Goal: Communication & Community: Participate in discussion

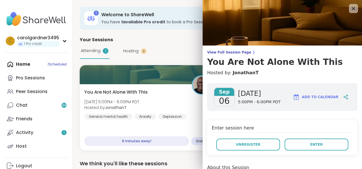
scroll to position [29, 0]
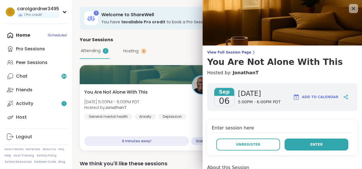
click at [316, 146] on button "Enter" at bounding box center [316, 144] width 64 height 12
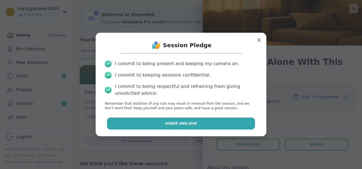
click at [165, 125] on span "Agree and Join" at bounding box center [181, 123] width 32 height 5
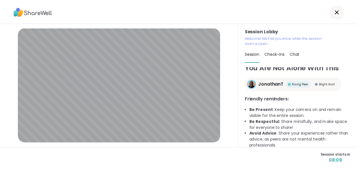
scroll to position [5, 0]
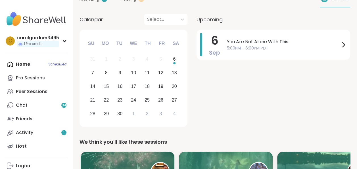
scroll to position [28, 0]
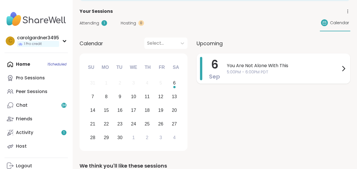
click at [272, 66] on span "You Are Not Alone With This" at bounding box center [283, 65] width 113 height 7
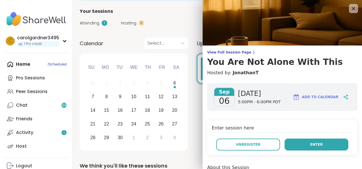
click at [322, 144] on button "Enter" at bounding box center [316, 144] width 64 height 12
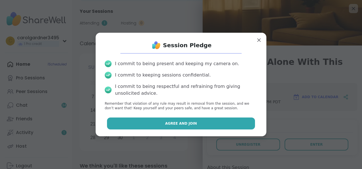
click at [201, 125] on button "Agree and Join" at bounding box center [181, 123] width 148 height 12
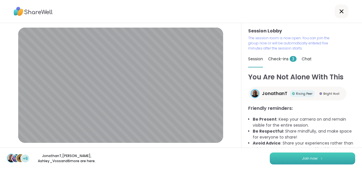
click at [308, 158] on span "Join now" at bounding box center [310, 158] width 16 height 5
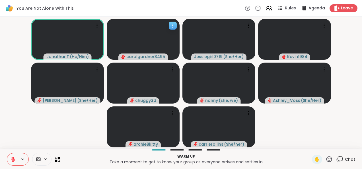
drag, startPoint x: 127, startPoint y: 56, endPoint x: 133, endPoint y: 52, distance: 6.9
click at [132, 52] on div "carolgardner3495" at bounding box center [143, 39] width 73 height 41
click at [15, 157] on icon at bounding box center [13, 159] width 5 height 5
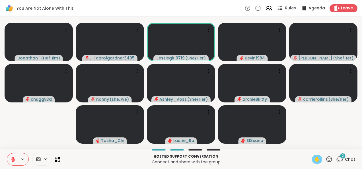
click at [314, 157] on span "✋" at bounding box center [317, 159] width 6 height 7
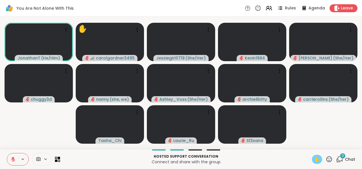
click at [15, 157] on icon at bounding box center [13, 159] width 5 height 5
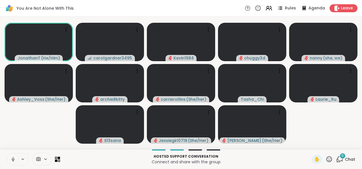
click at [38, 161] on icon at bounding box center [38, 158] width 5 height 5
click at [108, 40] on video at bounding box center [110, 42] width 68 height 38
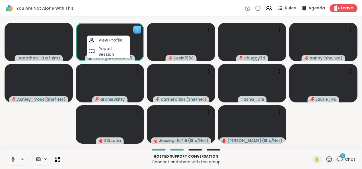
drag, startPoint x: 137, startPoint y: 42, endPoint x: 134, endPoint y: 44, distance: 3.4
click at [137, 42] on video at bounding box center [110, 42] width 68 height 38
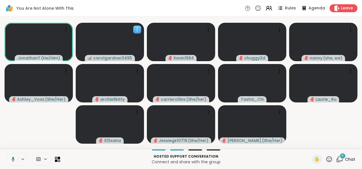
click at [109, 43] on video at bounding box center [110, 42] width 68 height 38
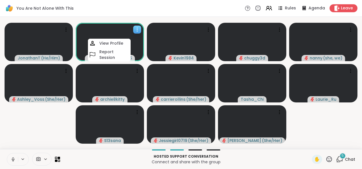
click at [107, 23] on video at bounding box center [110, 42] width 68 height 38
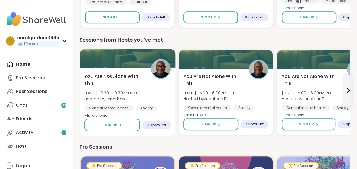
scroll to position [142, 0]
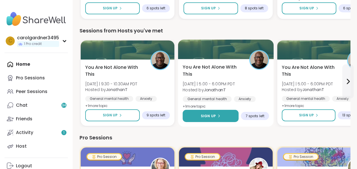
click at [213, 115] on span "Sign Up" at bounding box center [208, 115] width 15 height 5
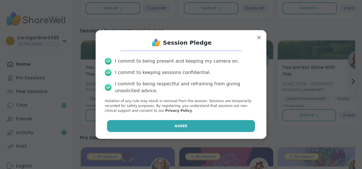
click at [187, 128] on button "Agree" at bounding box center [181, 126] width 148 height 12
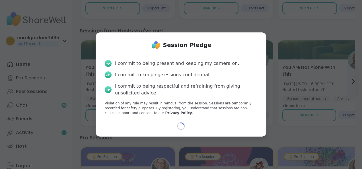
select select "**"
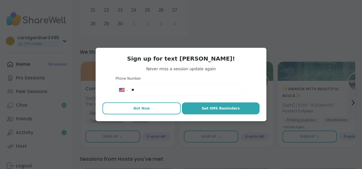
click at [114, 109] on button "Not Now" at bounding box center [141, 108] width 78 height 12
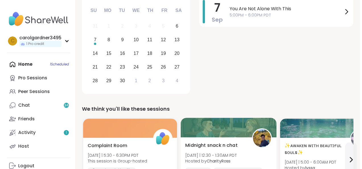
scroll to position [0, 0]
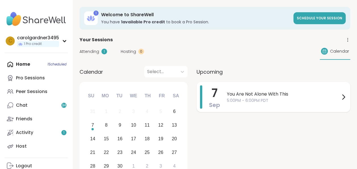
click at [289, 97] on span "You Are Not Alone With This" at bounding box center [283, 94] width 113 height 7
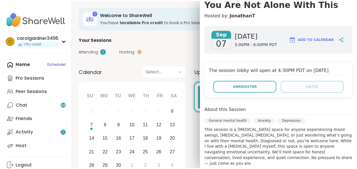
scroll to position [53, 0]
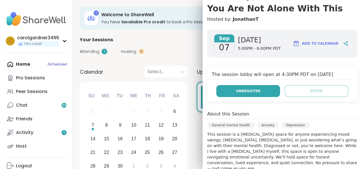
click at [268, 90] on button "Unregister" at bounding box center [248, 91] width 64 height 12
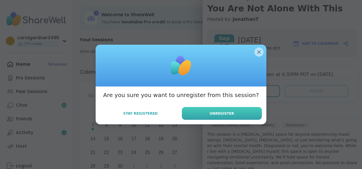
click at [212, 111] on span "Unregister" at bounding box center [222, 113] width 24 height 5
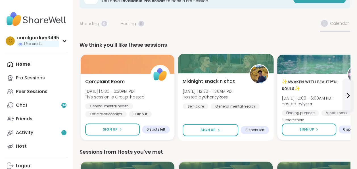
scroll to position [0, 0]
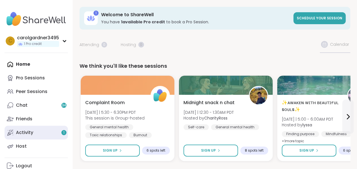
click at [31, 134] on div "Activity 1" at bounding box center [24, 132] width 17 height 6
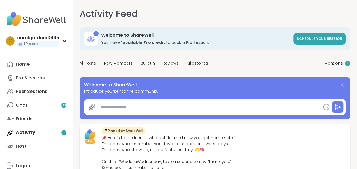
type textarea "*"
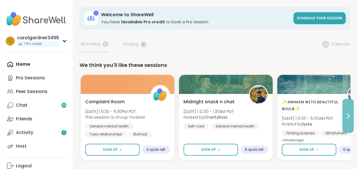
click at [351, 113] on icon at bounding box center [348, 115] width 7 height 7
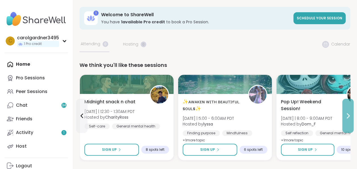
click at [351, 113] on icon at bounding box center [348, 115] width 7 height 7
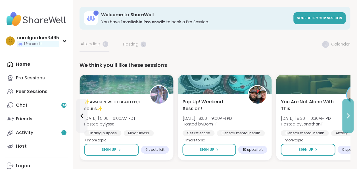
click at [351, 113] on icon at bounding box center [348, 115] width 7 height 7
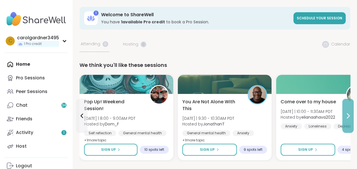
click at [351, 113] on icon at bounding box center [348, 115] width 7 height 7
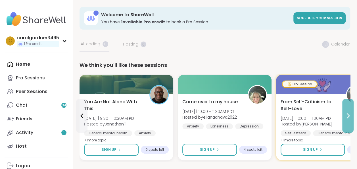
click at [351, 113] on icon at bounding box center [348, 115] width 7 height 7
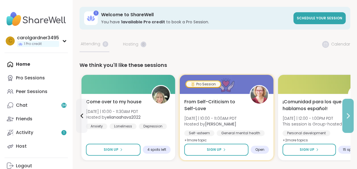
click at [351, 113] on icon at bounding box center [348, 115] width 7 height 7
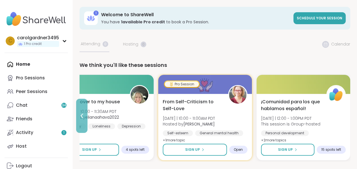
click at [83, 116] on icon at bounding box center [81, 115] width 7 height 7
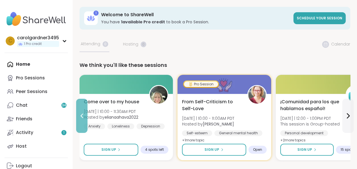
click at [83, 116] on icon at bounding box center [81, 115] width 7 height 7
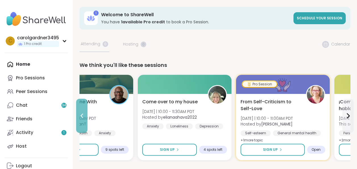
click at [83, 116] on icon at bounding box center [81, 115] width 7 height 7
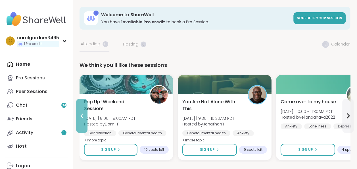
click at [83, 116] on icon at bounding box center [81, 115] width 7 height 7
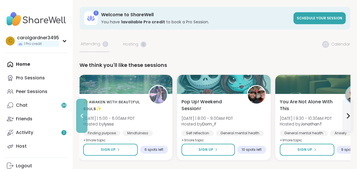
click at [83, 116] on icon at bounding box center [81, 115] width 7 height 7
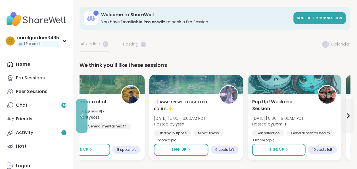
click at [83, 116] on icon at bounding box center [81, 115] width 7 height 7
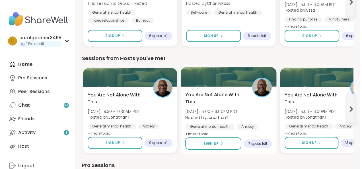
scroll to position [57, 0]
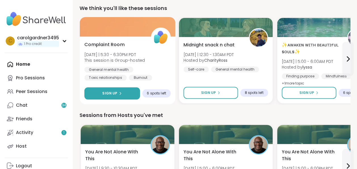
click at [117, 93] on div "Sign Up" at bounding box center [112, 93] width 20 height 5
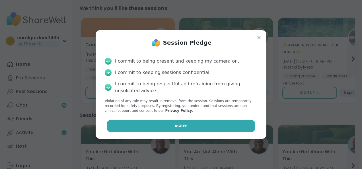
click at [205, 127] on button "Agree" at bounding box center [181, 126] width 148 height 12
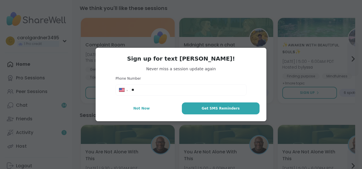
scroll to position [0, 0]
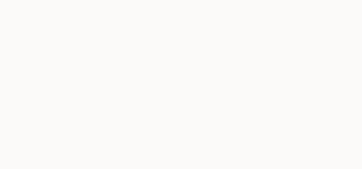
select select "**"
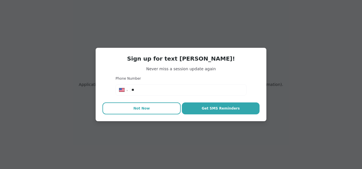
click at [135, 109] on span "Not Now" at bounding box center [141, 108] width 16 height 5
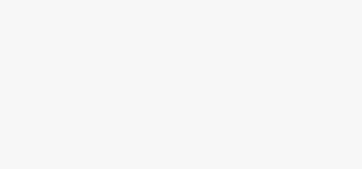
click at [10, 61] on div at bounding box center [181, 84] width 362 height 169
